Goal: Communication & Community: Answer question/provide support

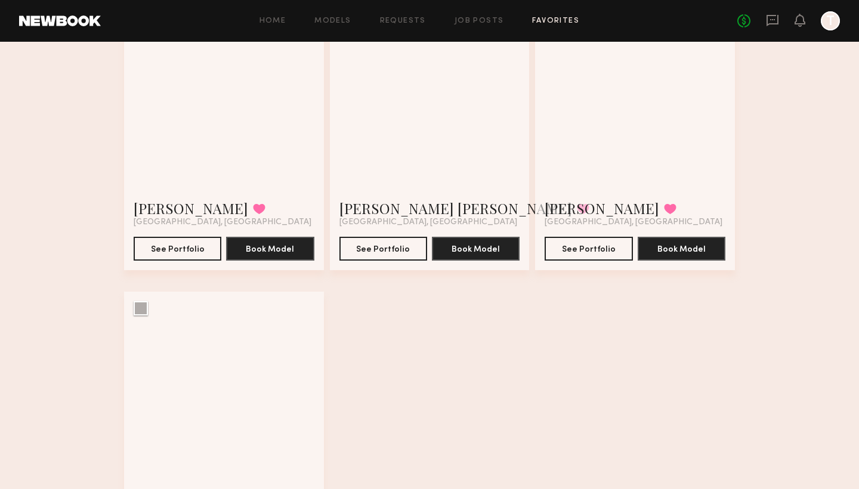
scroll to position [112, 0]
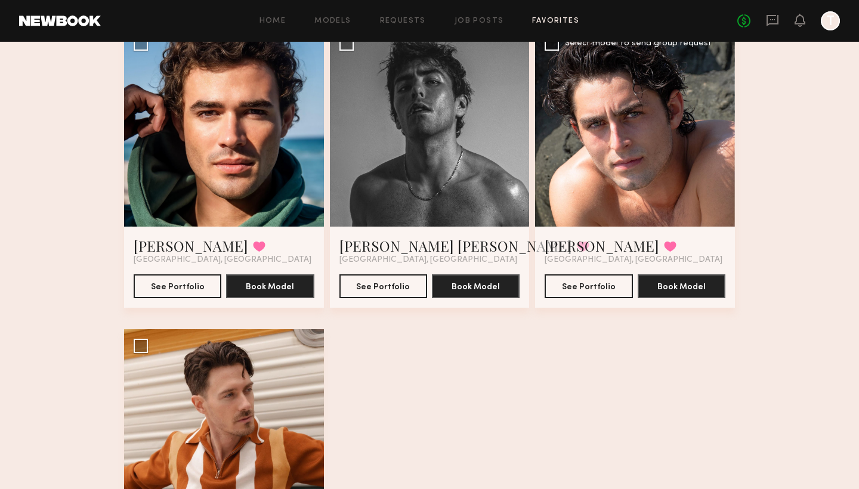
click at [688, 160] on div at bounding box center [635, 127] width 200 height 200
click at [604, 287] on button "See Portfolio" at bounding box center [588, 286] width 88 height 24
click at [772, 16] on icon at bounding box center [772, 20] width 12 height 11
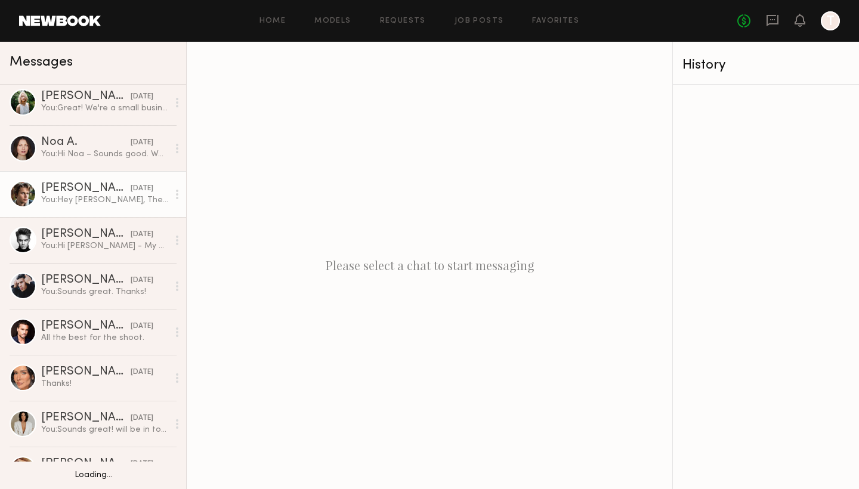
scroll to position [54, 0]
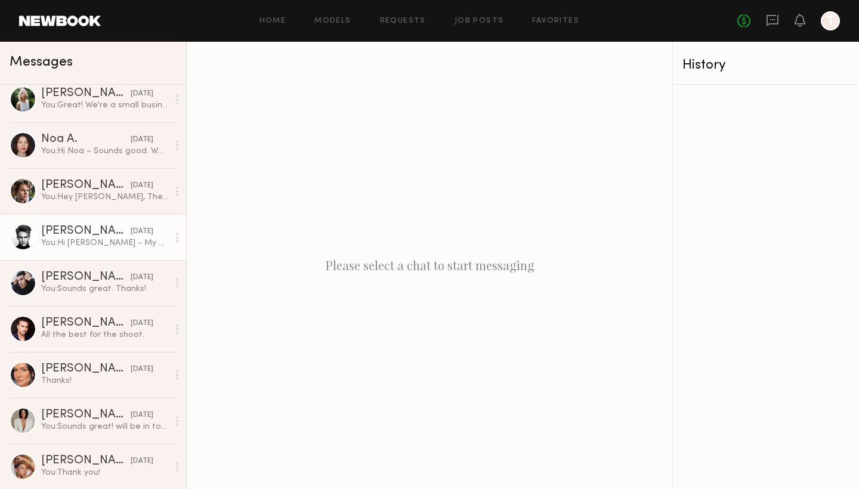
click at [78, 243] on div "You: Hi [PERSON_NAME] - My name is [PERSON_NAME], and I’m with Kennington Ltd.,…" at bounding box center [104, 242] width 127 height 11
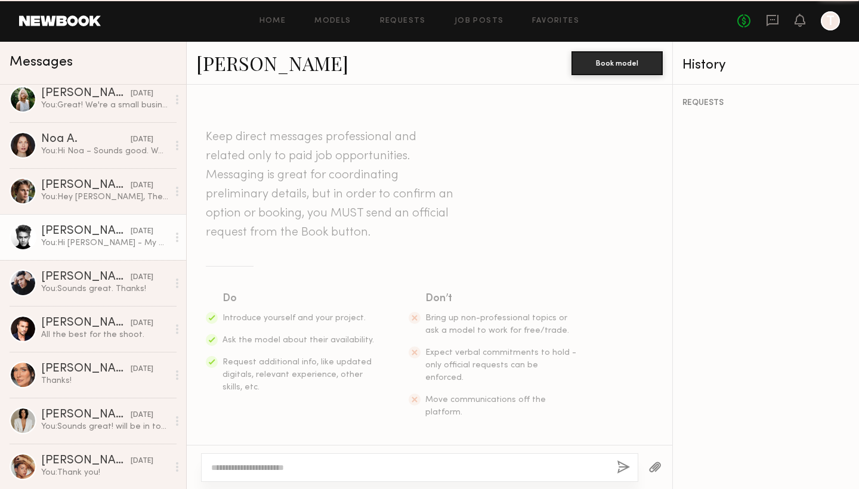
scroll to position [314, 0]
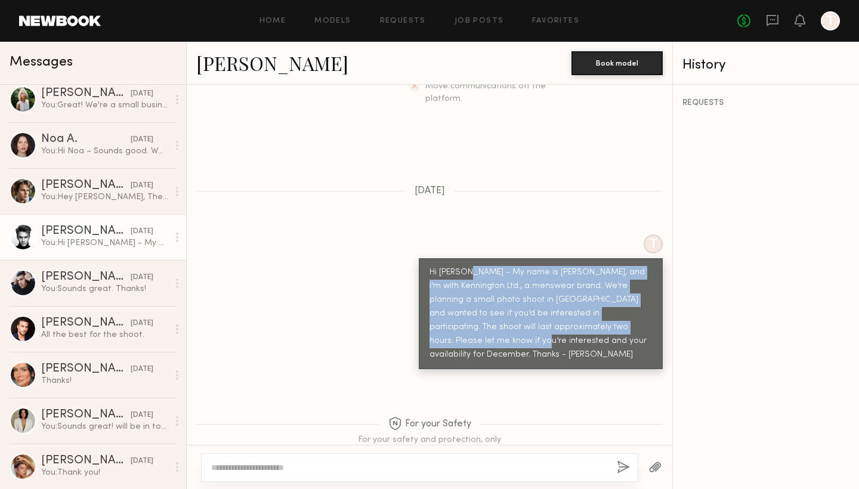
drag, startPoint x: 461, startPoint y: 247, endPoint x: 611, endPoint y: 295, distance: 157.6
click at [611, 295] on div "Hi [PERSON_NAME] - My name is [PERSON_NAME], and I’m with Kennington Ltd., a me…" at bounding box center [540, 314] width 222 height 96
click at [97, 329] on div "All the best for the shoot." at bounding box center [104, 334] width 127 height 11
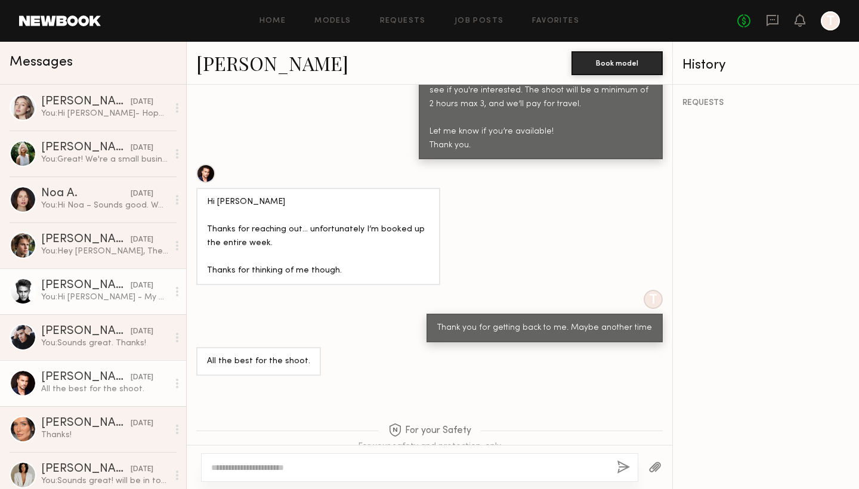
click at [86, 287] on div "[PERSON_NAME]" at bounding box center [85, 286] width 89 height 12
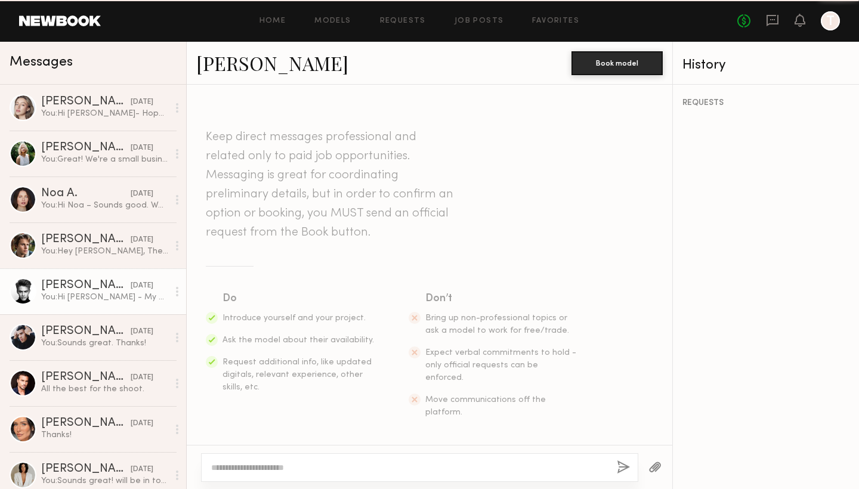
scroll to position [314, 0]
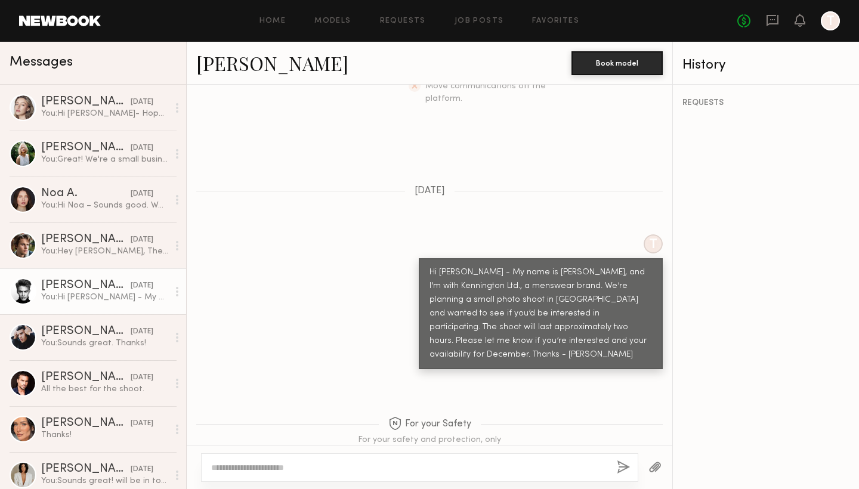
click at [461, 266] on div "Hi [PERSON_NAME] - My name is [PERSON_NAME], and I’m with Kennington Ltd., a me…" at bounding box center [540, 314] width 222 height 96
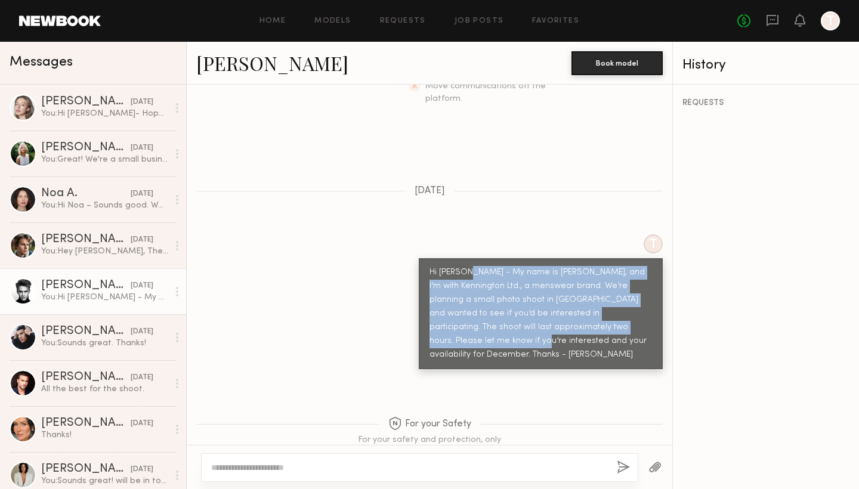
drag, startPoint x: 461, startPoint y: 246, endPoint x: 619, endPoint y: 299, distance: 166.7
click at [619, 299] on div "Hi [PERSON_NAME] - My name is [PERSON_NAME], and I’m with Kennington Ltd., a me…" at bounding box center [540, 314] width 222 height 96
copy div "My name is [PERSON_NAME], and I’m with Kennington Ltd., a menswear brand. We’re…"
click at [342, 21] on link "Models" at bounding box center [332, 21] width 36 height 8
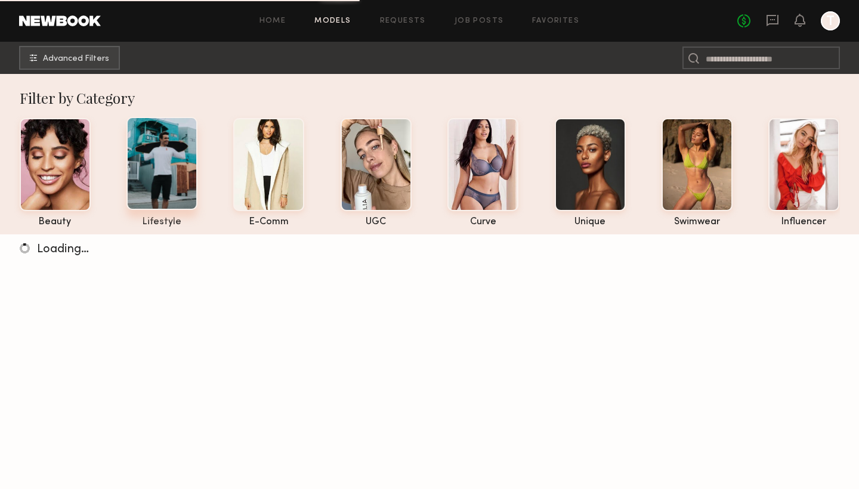
click at [160, 151] on div at bounding box center [161, 163] width 71 height 93
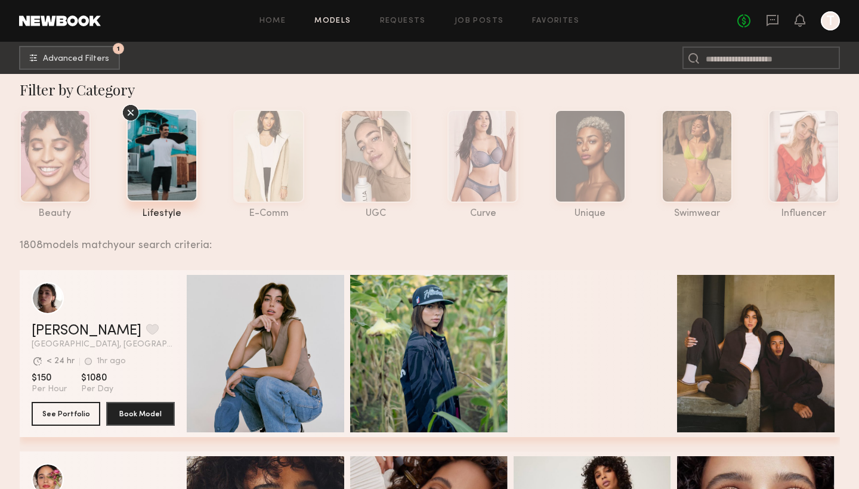
scroll to position [10, 0]
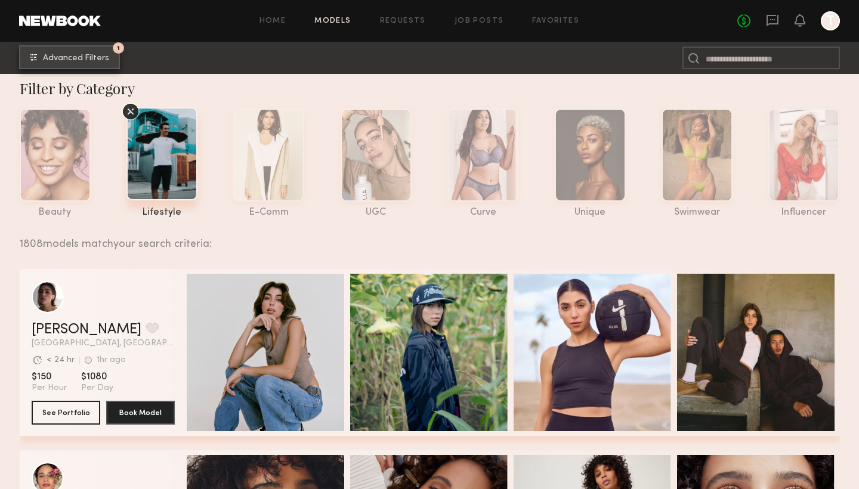
click at [97, 58] on span "Advanced Filters" at bounding box center [76, 58] width 66 height 8
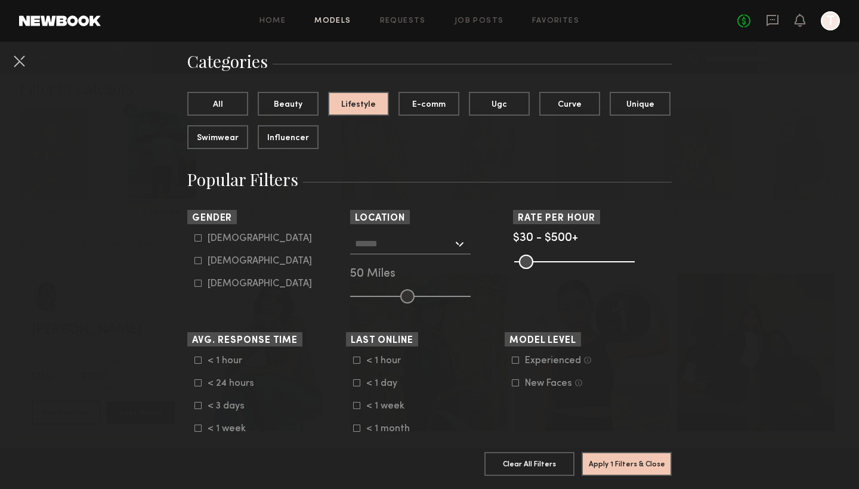
scroll to position [106, 0]
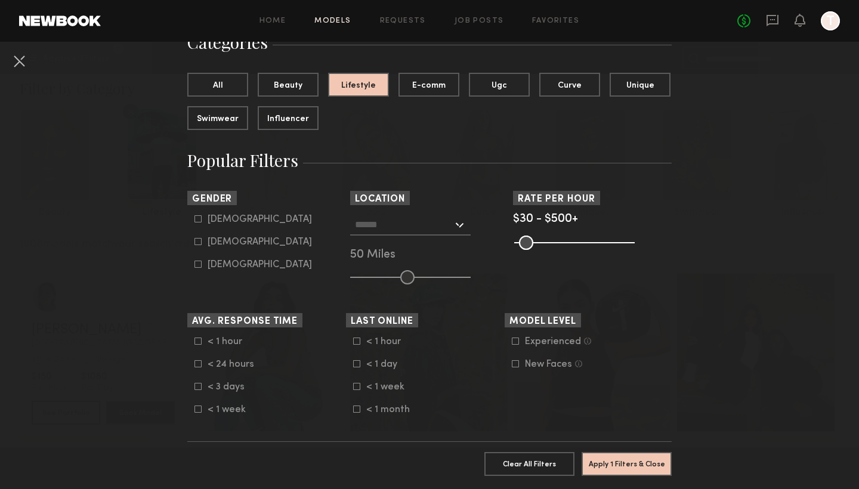
click at [197, 219] on icon at bounding box center [197, 218] width 7 height 7
type input "*"
click at [462, 225] on div at bounding box center [410, 224] width 120 height 21
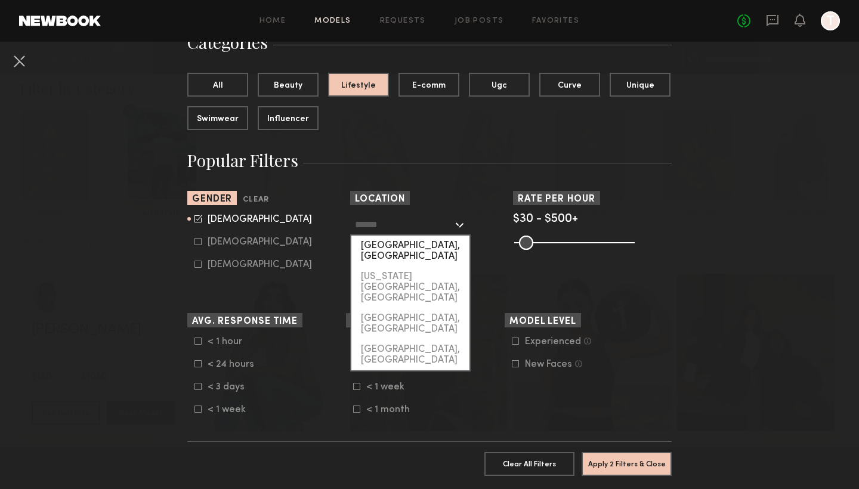
click at [388, 246] on div "[GEOGRAPHIC_DATA], [GEOGRAPHIC_DATA]" at bounding box center [410, 251] width 118 height 31
type input "**********"
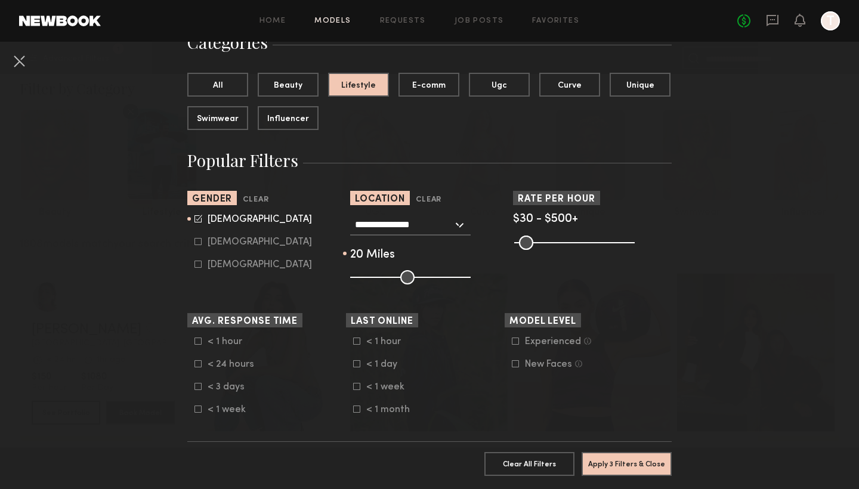
drag, startPoint x: 407, startPoint y: 282, endPoint x: 374, endPoint y: 281, distance: 32.8
type input "**"
click at [374, 281] on input "range" at bounding box center [410, 277] width 120 height 14
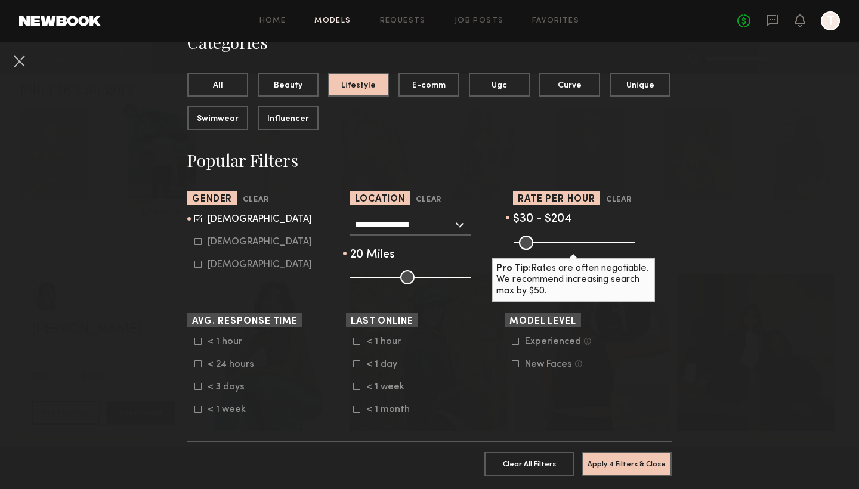
drag, startPoint x: 629, startPoint y: 246, endPoint x: 561, endPoint y: 248, distance: 68.0
type input "***"
click at [561, 248] on input "range" at bounding box center [574, 243] width 120 height 14
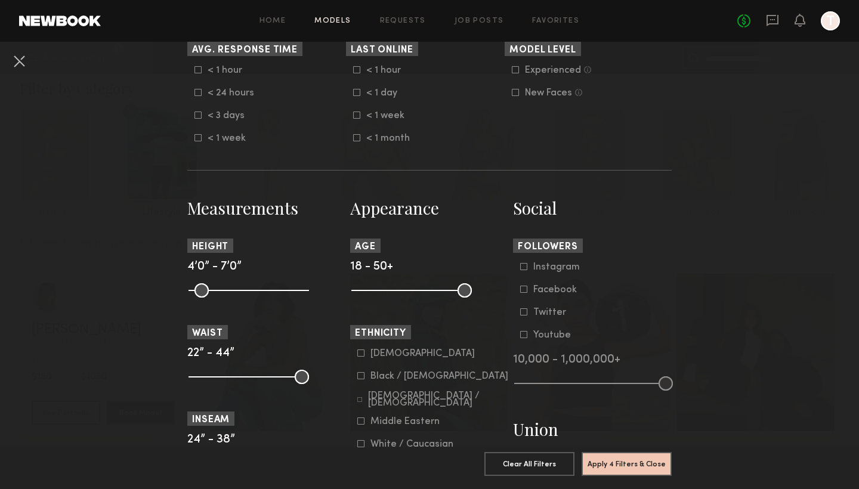
scroll to position [378, 0]
drag, startPoint x: 463, startPoint y: 290, endPoint x: 417, endPoint y: 290, distance: 45.3
type input "**"
click at [417, 290] on input "range" at bounding box center [411, 290] width 120 height 14
click at [359, 444] on icon at bounding box center [360, 442] width 7 height 7
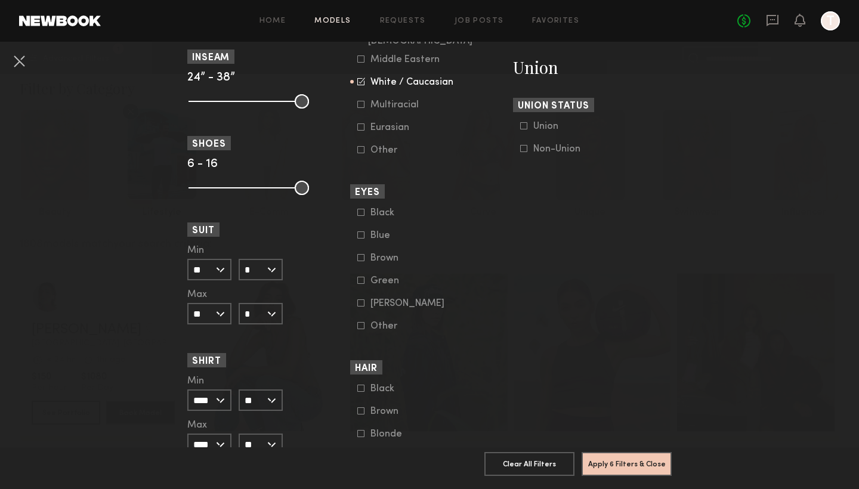
scroll to position [755, 0]
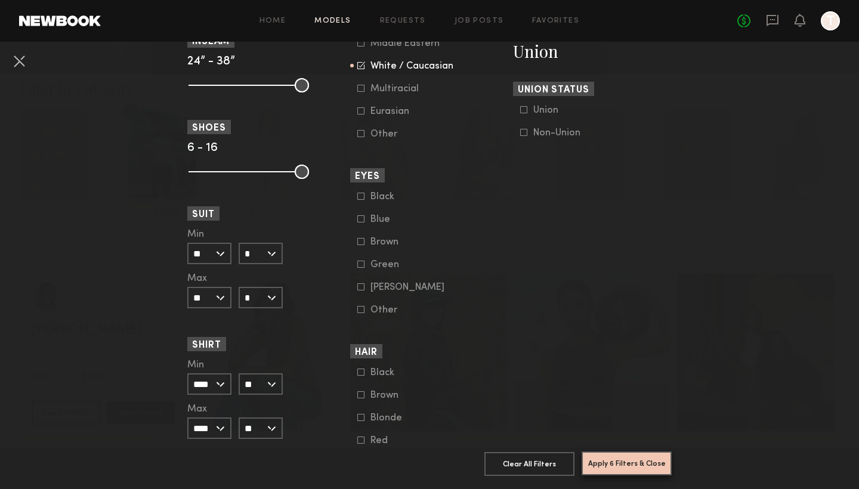
click at [624, 463] on button "Apply 6 Filters & Close" at bounding box center [626, 463] width 90 height 24
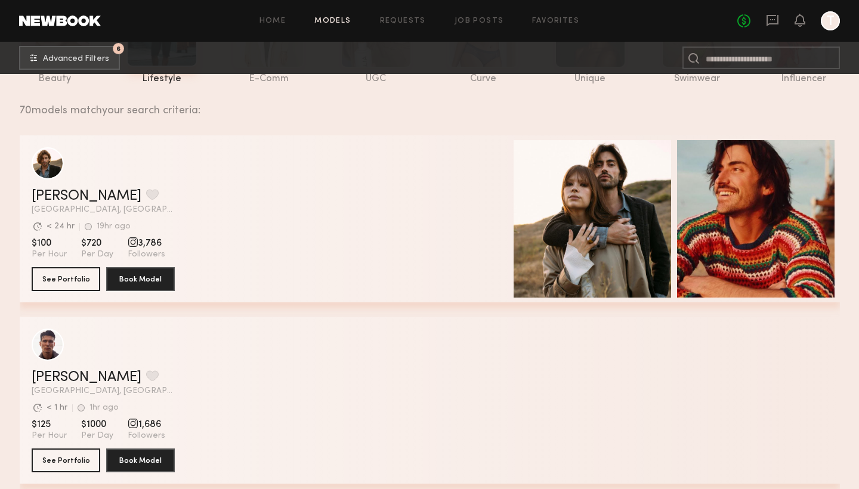
scroll to position [146, 0]
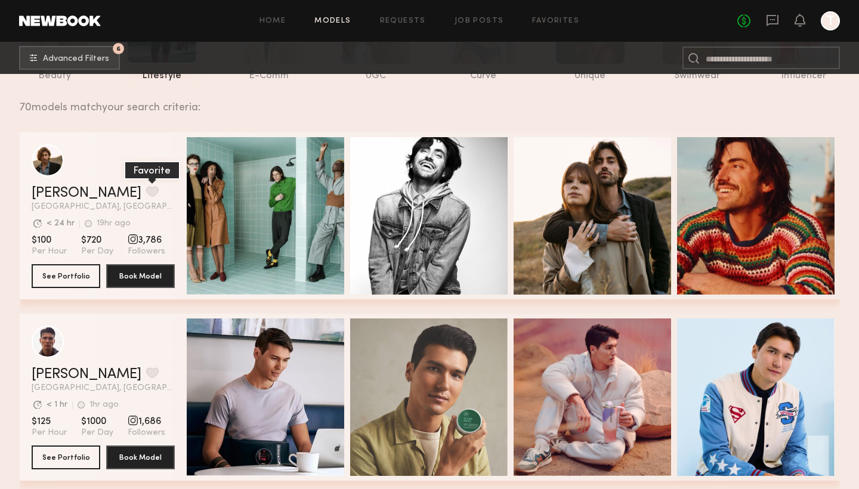
click at [146, 188] on button "grid" at bounding box center [152, 191] width 13 height 11
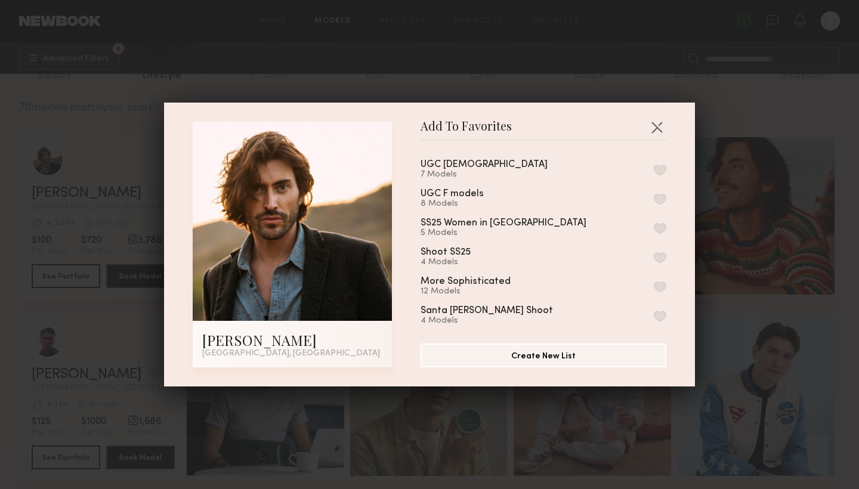
click at [661, 257] on button "button" at bounding box center [659, 257] width 13 height 11
click at [657, 126] on button "button" at bounding box center [656, 126] width 19 height 19
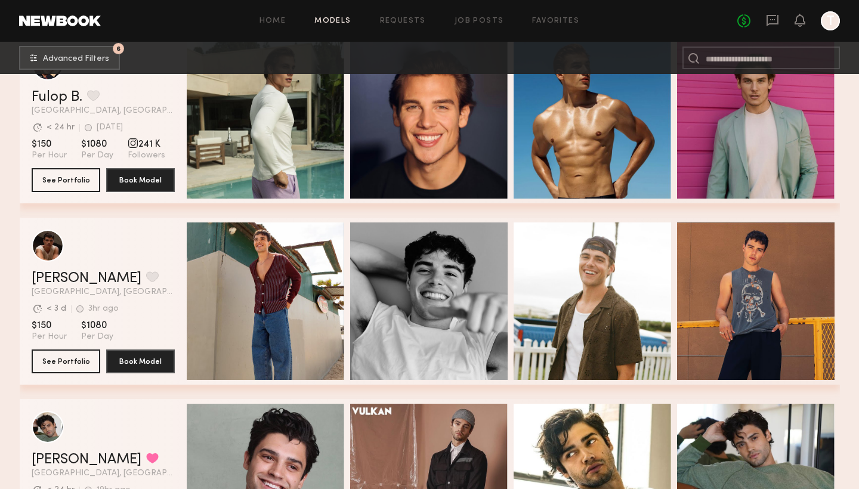
scroll to position [1148, 0]
click at [146, 275] on button "grid" at bounding box center [152, 276] width 13 height 11
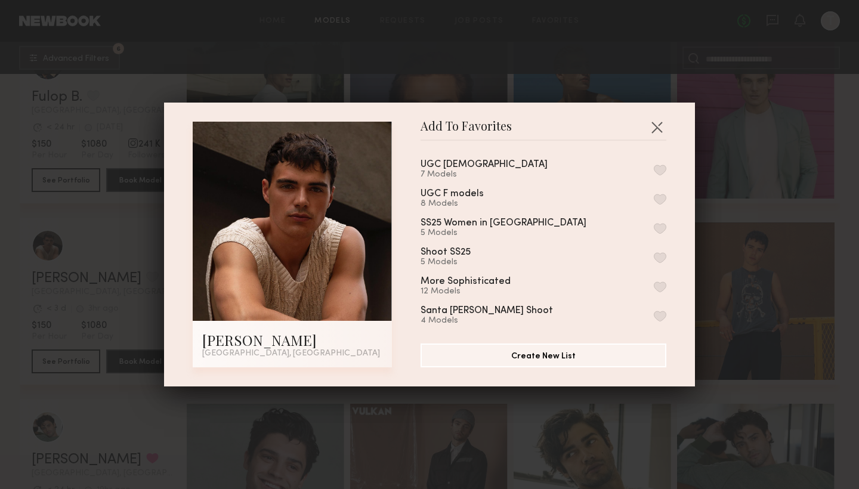
click at [656, 257] on button "button" at bounding box center [659, 257] width 13 height 11
click at [653, 123] on button "button" at bounding box center [656, 126] width 19 height 19
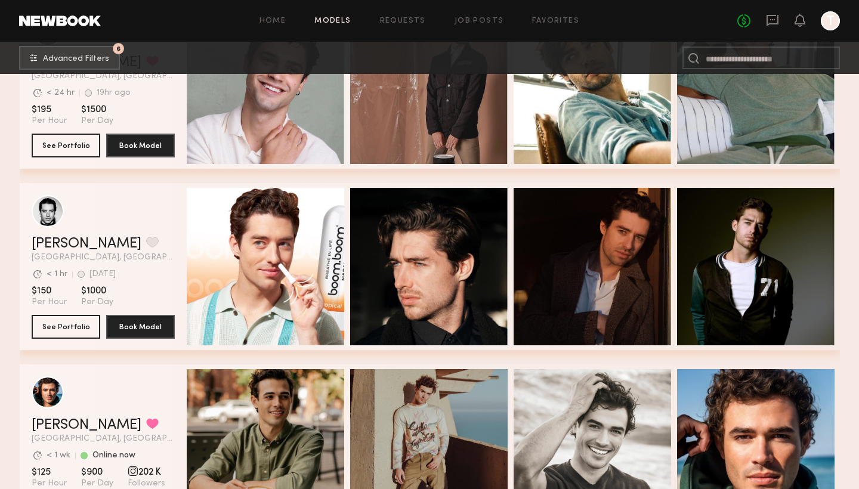
scroll to position [1548, 0]
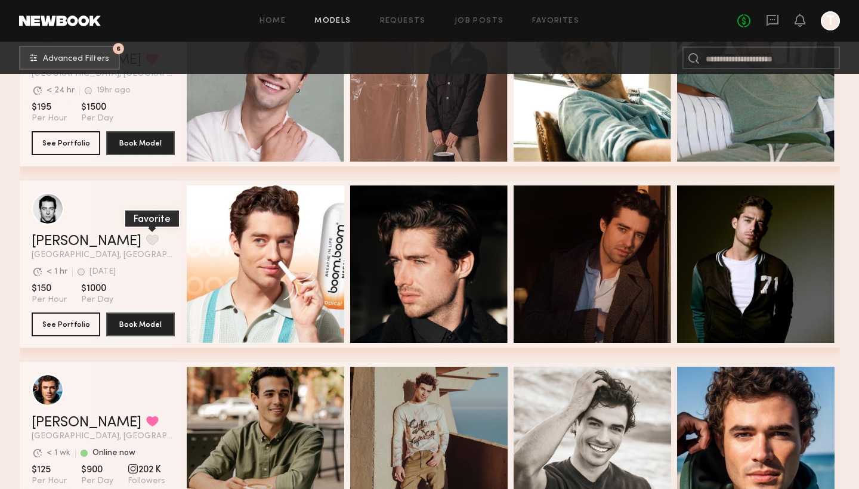
click at [146, 238] on button "grid" at bounding box center [152, 239] width 13 height 11
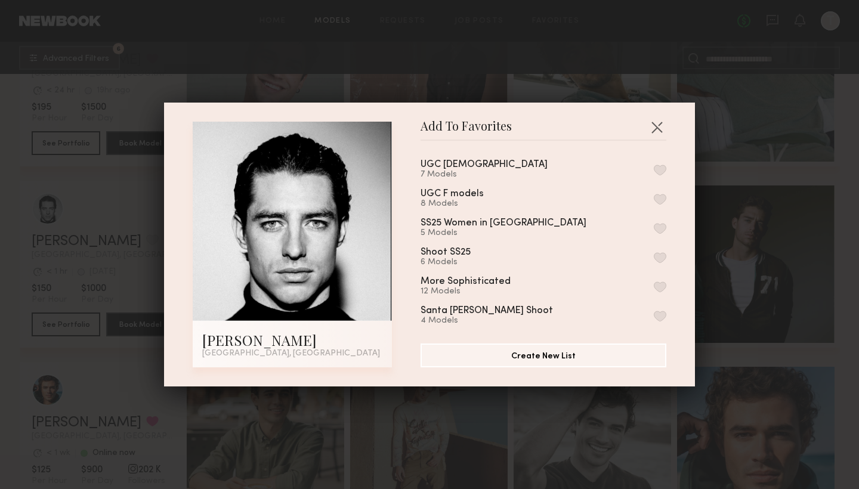
click at [661, 258] on button "button" at bounding box center [659, 257] width 13 height 11
click at [655, 126] on button "button" at bounding box center [656, 126] width 19 height 19
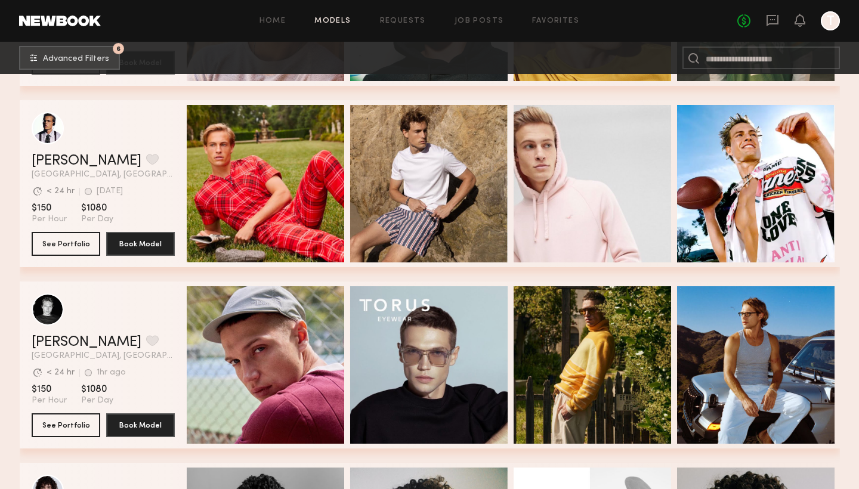
scroll to position [2356, 0]
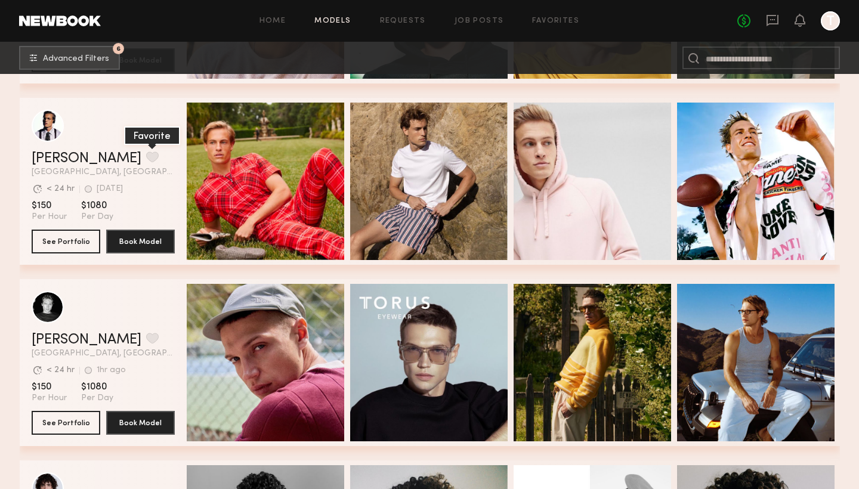
click at [146, 156] on button "grid" at bounding box center [152, 156] width 13 height 11
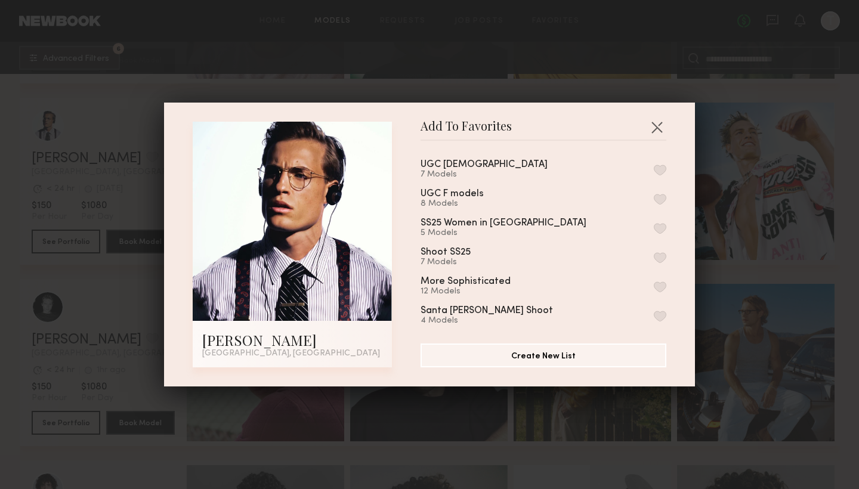
click at [659, 259] on button "button" at bounding box center [659, 257] width 13 height 11
click at [657, 125] on button "button" at bounding box center [656, 126] width 19 height 19
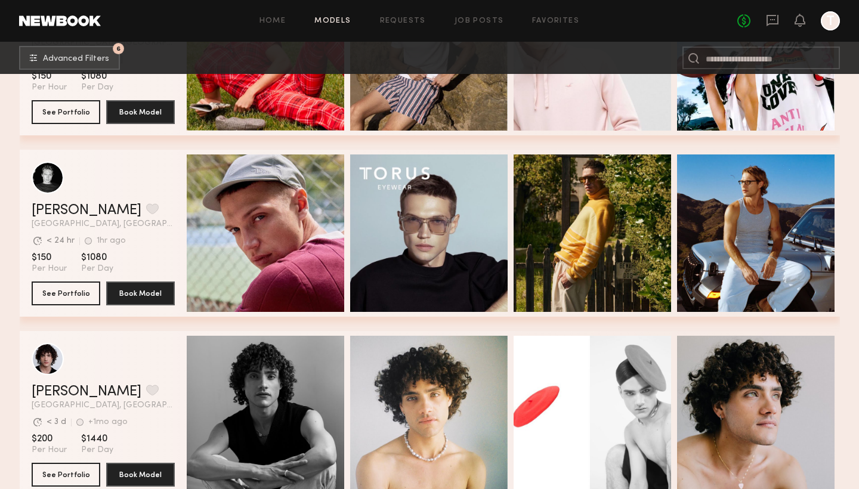
scroll to position [2484, 0]
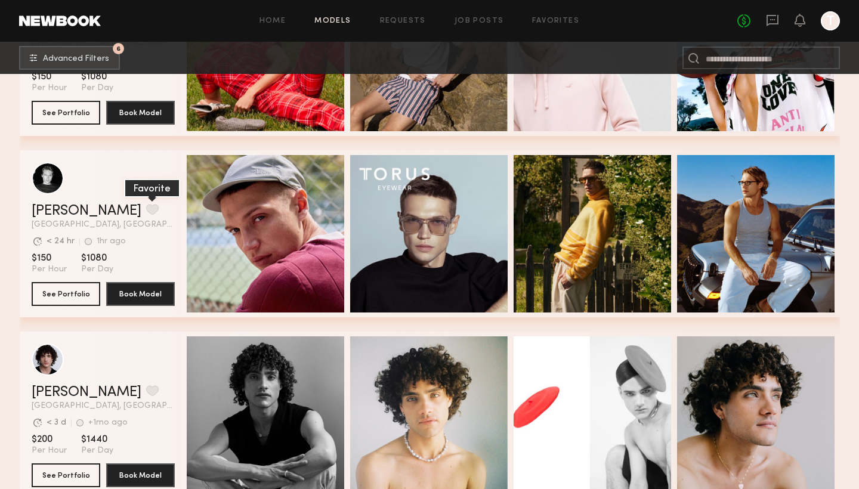
click at [146, 209] on button "grid" at bounding box center [152, 209] width 13 height 11
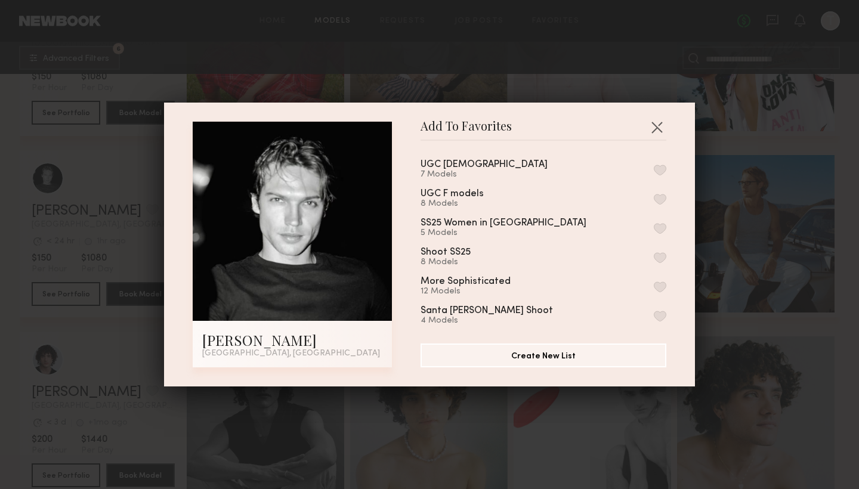
click at [661, 258] on button "button" at bounding box center [659, 257] width 13 height 11
click at [658, 128] on button "button" at bounding box center [656, 126] width 19 height 19
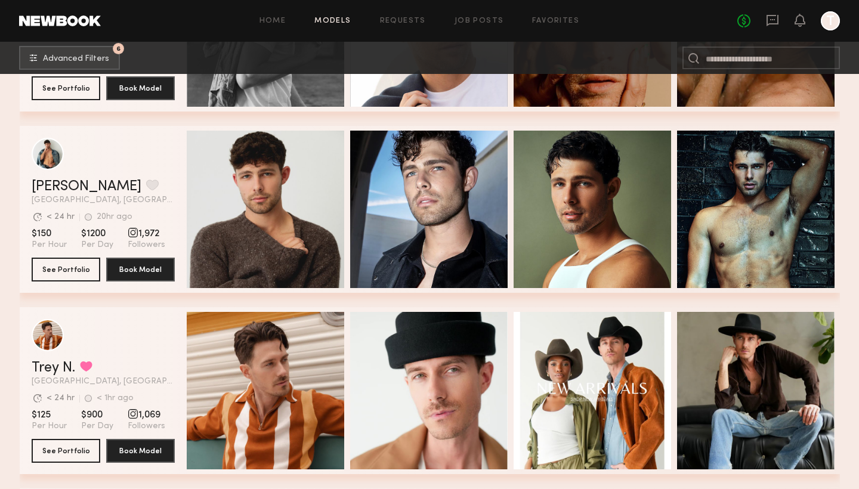
scroll to position [3052, 0]
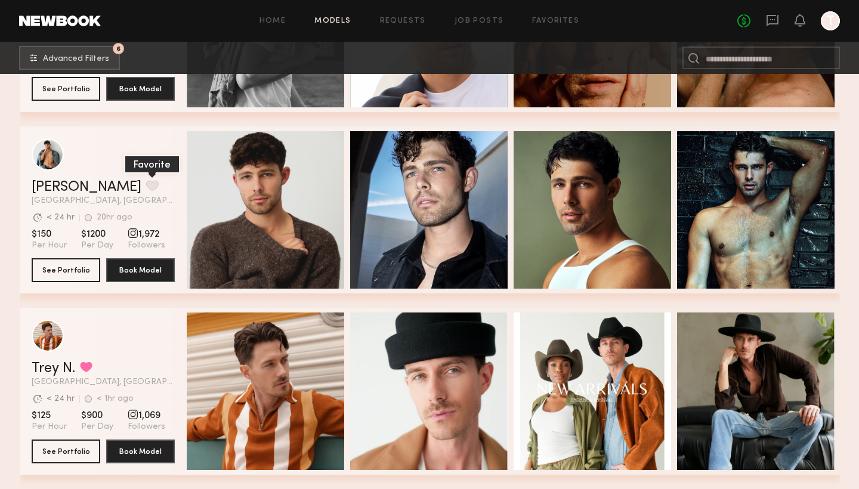
click at [146, 185] on button "grid" at bounding box center [152, 185] width 13 height 11
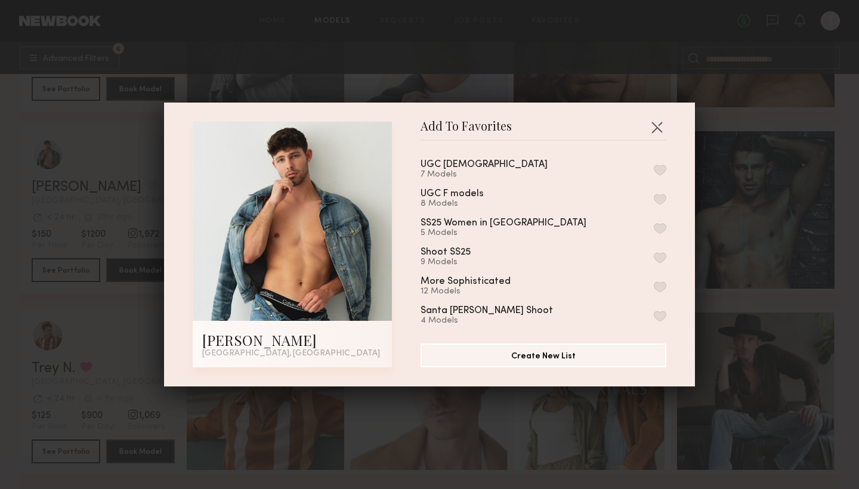
click at [660, 256] on button "button" at bounding box center [659, 257] width 13 height 11
click at [657, 127] on button "button" at bounding box center [656, 126] width 19 height 19
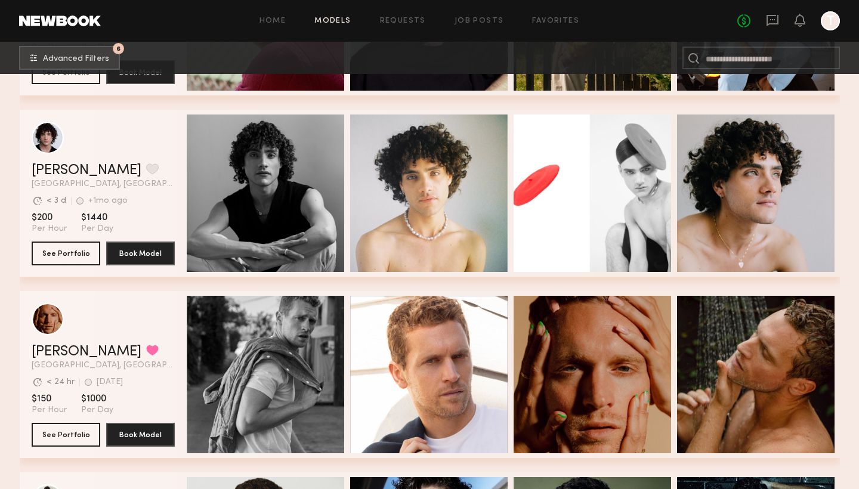
scroll to position [2363, 0]
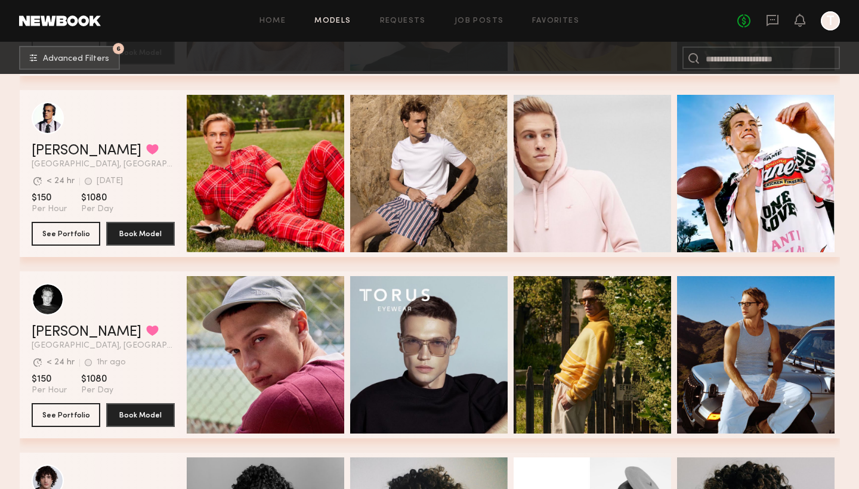
click at [563, 16] on div "Home Models Requests Job Posts Favorites Sign Out No fees up to $5,000 T" at bounding box center [470, 20] width 739 height 19
click at [559, 21] on link "Favorites" at bounding box center [555, 21] width 47 height 8
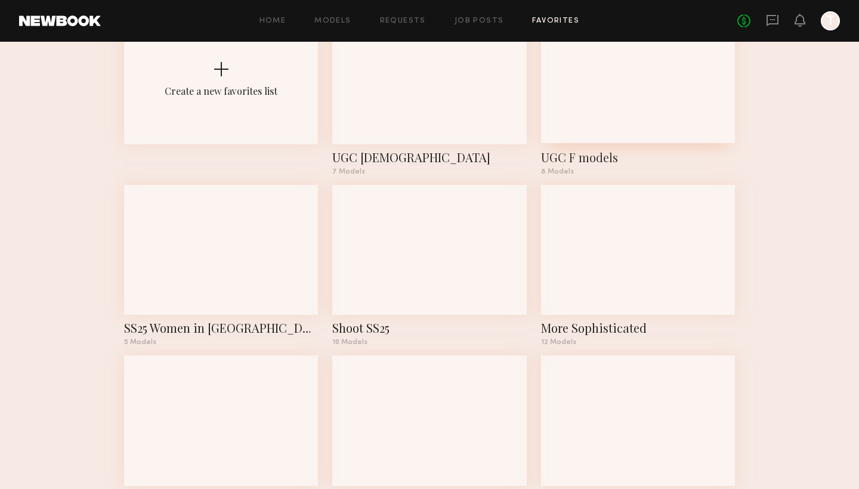
scroll to position [101, 0]
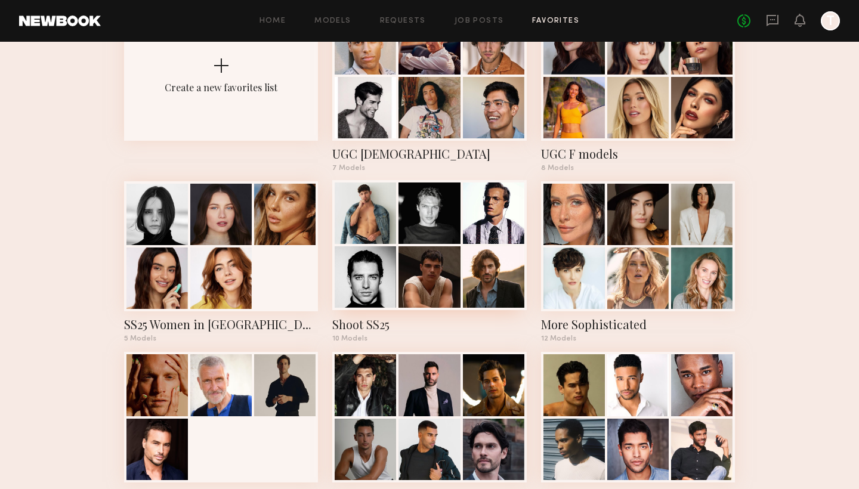
click at [488, 254] on div at bounding box center [493, 276] width 61 height 61
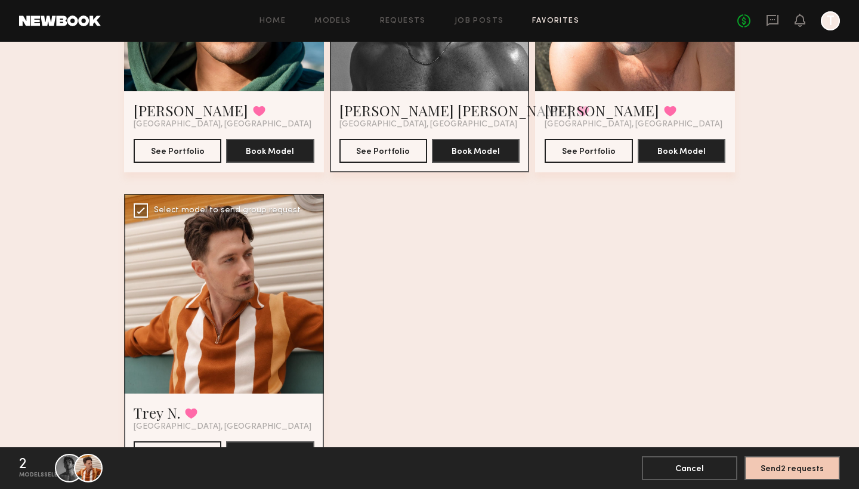
scroll to position [860, 0]
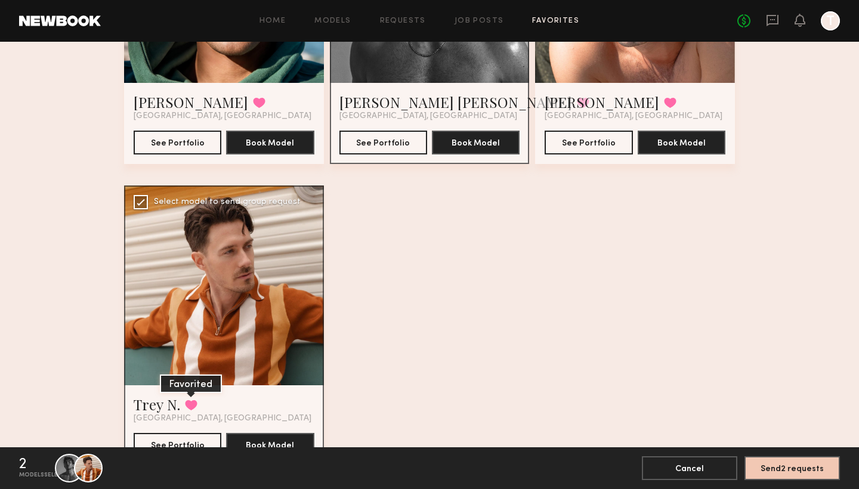
click at [190, 405] on button at bounding box center [191, 404] width 13 height 11
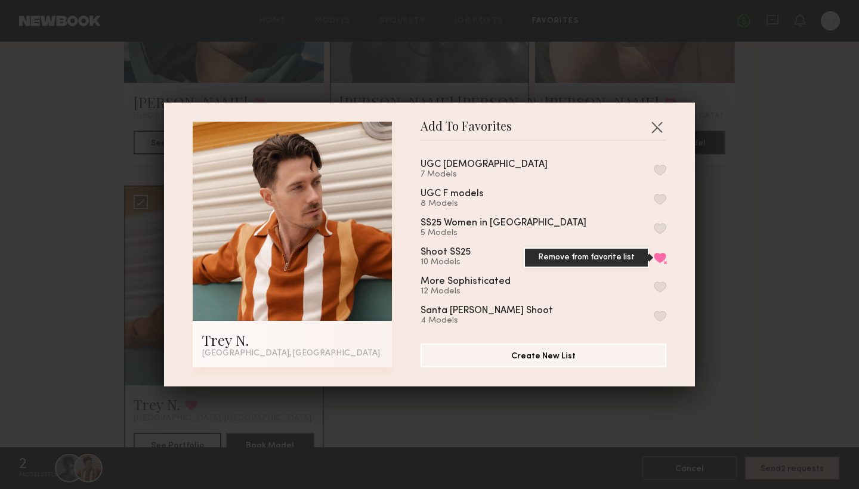
click at [658, 257] on button "Remove from favorite list" at bounding box center [659, 257] width 13 height 11
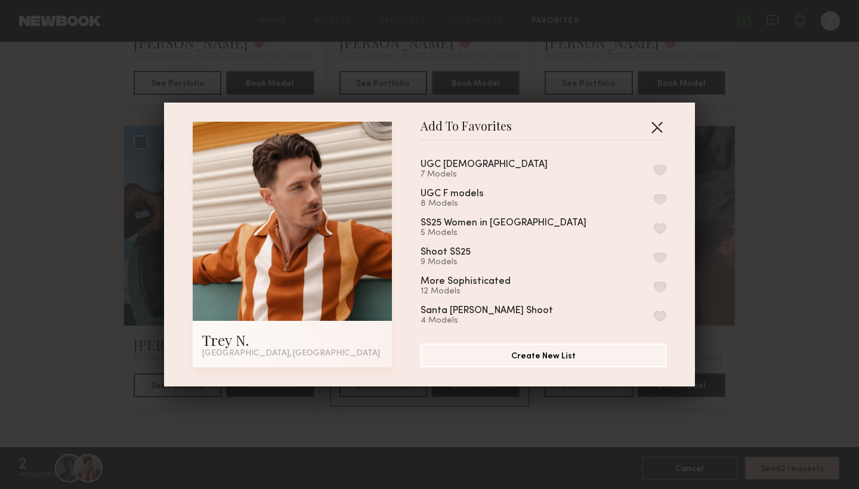
click at [658, 128] on button "button" at bounding box center [656, 126] width 19 height 19
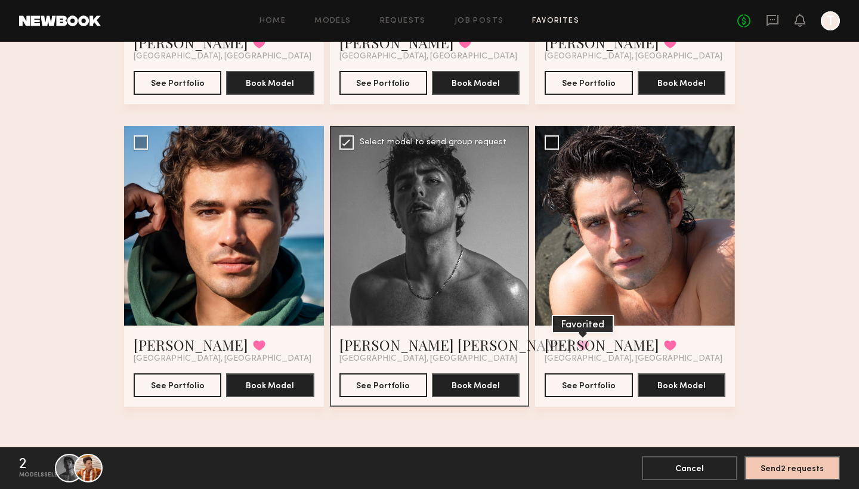
click at [577, 345] on button at bounding box center [583, 345] width 13 height 11
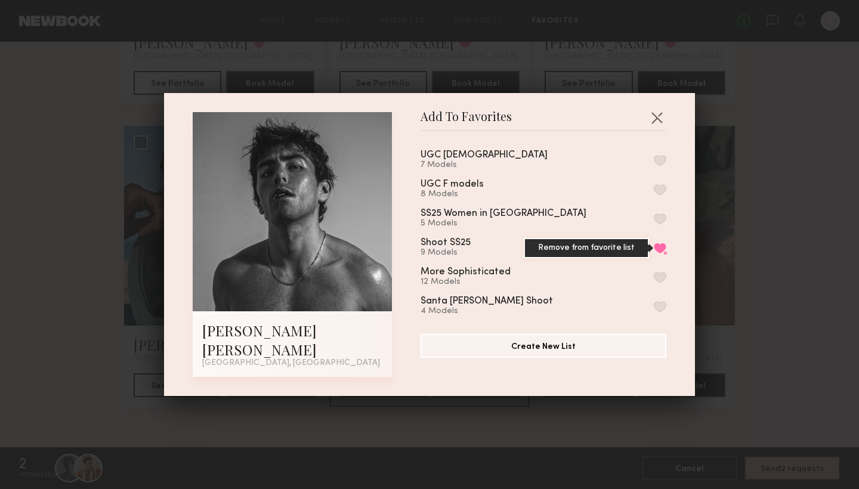
click at [656, 253] on button "Remove from favorite list" at bounding box center [659, 248] width 13 height 11
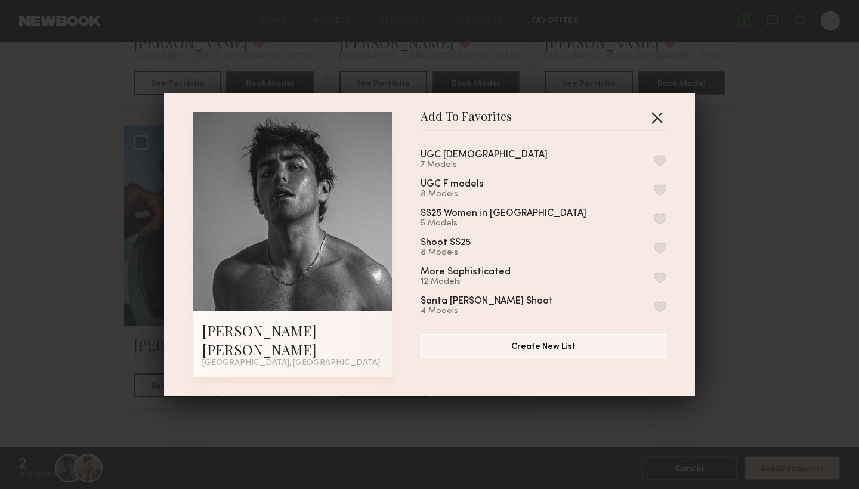
click at [656, 126] on button "button" at bounding box center [656, 117] width 19 height 19
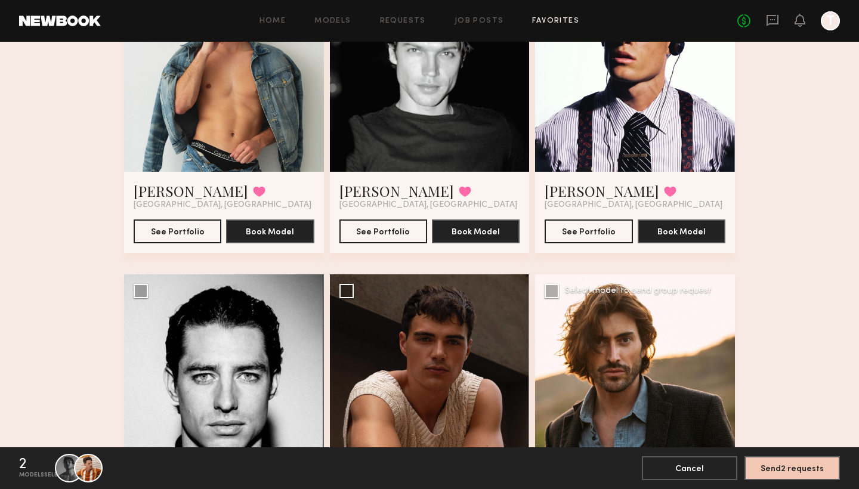
scroll to position [44, 0]
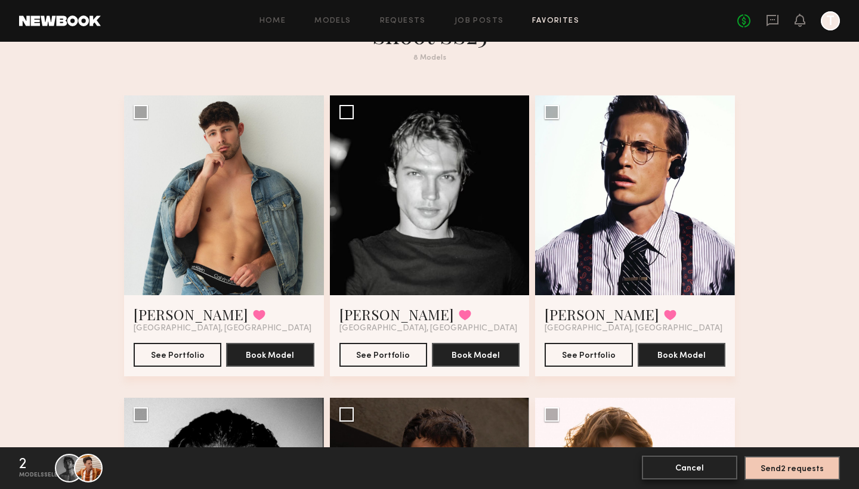
click at [703, 469] on button "Cancel" at bounding box center [689, 468] width 95 height 24
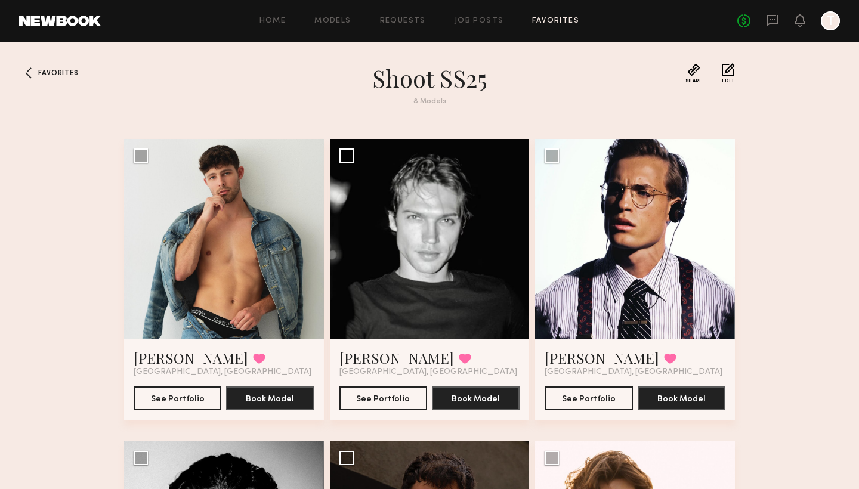
scroll to position [0, 0]
click at [692, 67] on button "Share" at bounding box center [693, 73] width 17 height 20
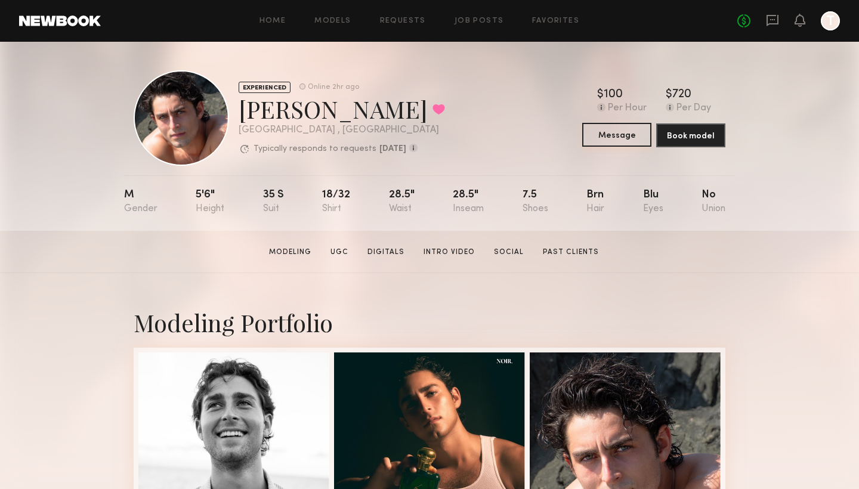
click at [610, 134] on button "Message" at bounding box center [616, 135] width 69 height 24
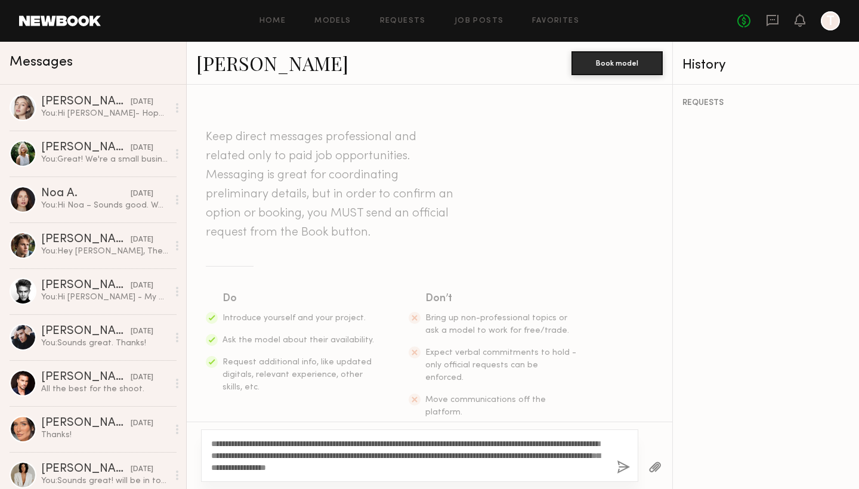
click at [306, 454] on textarea "**********" at bounding box center [409, 456] width 396 height 36
click at [447, 466] on textarea "**********" at bounding box center [409, 456] width 396 height 36
click at [467, 466] on textarea "**********" at bounding box center [409, 456] width 396 height 36
click at [498, 464] on textarea "**********" at bounding box center [409, 456] width 396 height 36
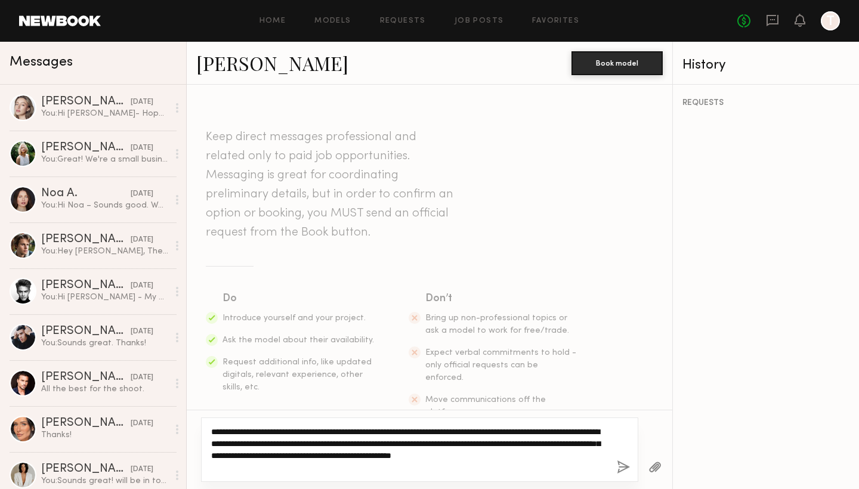
click at [470, 442] on textarea "**********" at bounding box center [409, 450] width 396 height 48
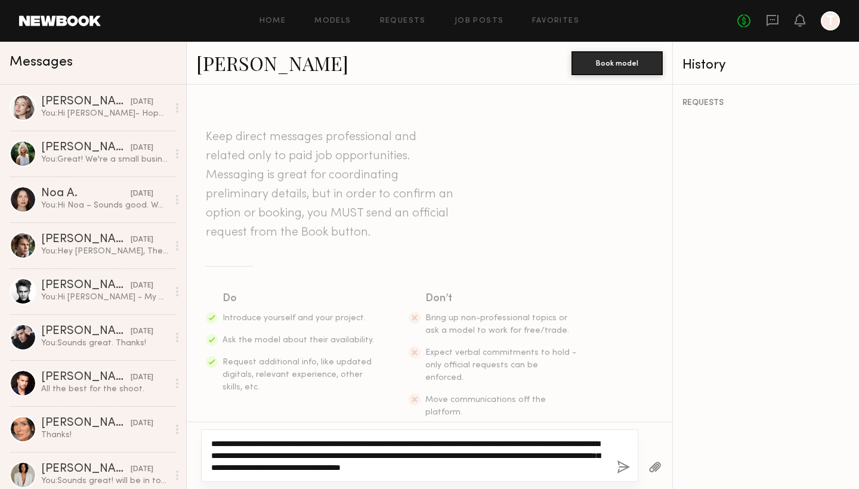
drag, startPoint x: 594, startPoint y: 470, endPoint x: 226, endPoint y: 424, distance: 370.7
click at [226, 424] on div "**********" at bounding box center [429, 455] width 485 height 67
click at [321, 442] on textarea "**********" at bounding box center [409, 456] width 396 height 36
drag, startPoint x: 251, startPoint y: 442, endPoint x: 603, endPoint y: 464, distance: 352.5
click at [603, 464] on textarea "**********" at bounding box center [409, 456] width 396 height 36
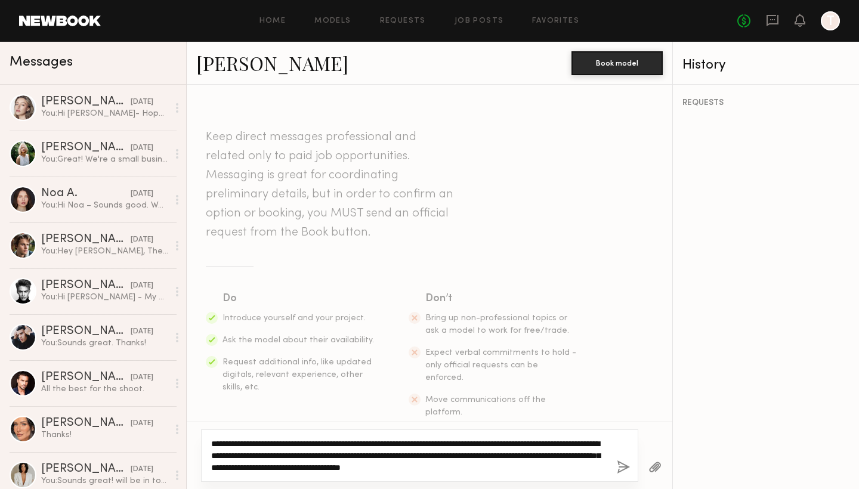
paste textarea
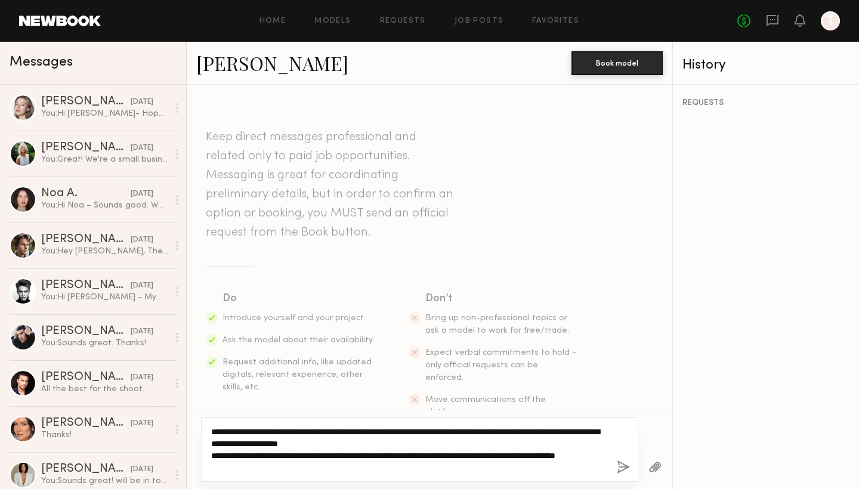
drag, startPoint x: 251, startPoint y: 467, endPoint x: 193, endPoint y: 349, distance: 131.2
click at [192, 349] on div "**********" at bounding box center [429, 287] width 485 height 404
click at [255, 467] on textarea "**********" at bounding box center [409, 450] width 396 height 48
type textarea "**********"
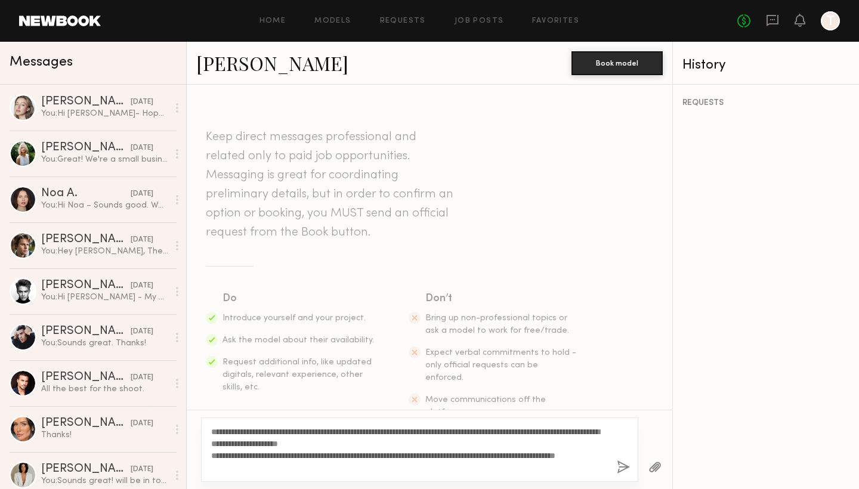
click at [620, 467] on button "button" at bounding box center [622, 467] width 13 height 15
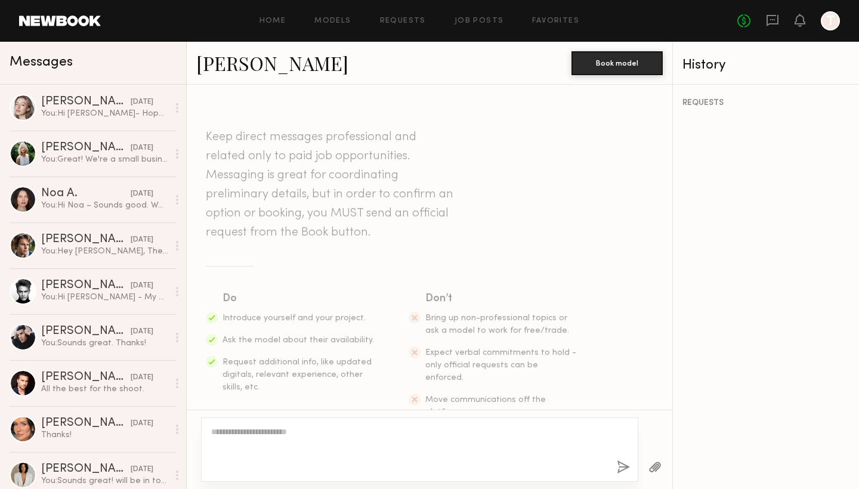
scroll to position [191, 0]
